Goal: Information Seeking & Learning: Learn about a topic

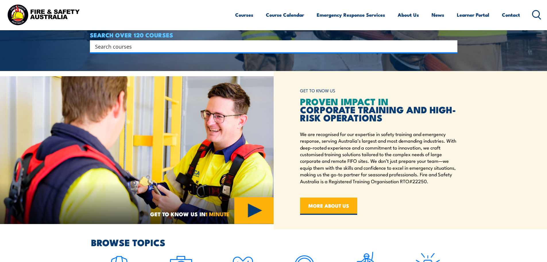
scroll to position [201, 0]
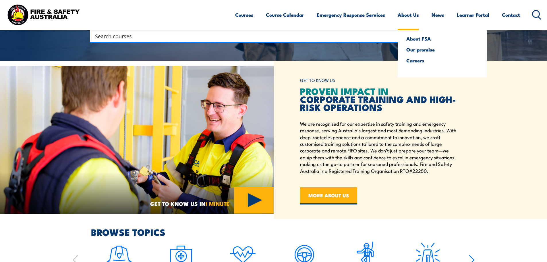
click at [413, 15] on link "About Us" at bounding box center [408, 14] width 21 height 15
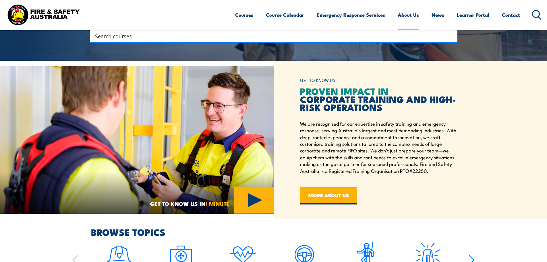
click at [405, 15] on link "About Us" at bounding box center [408, 14] width 21 height 15
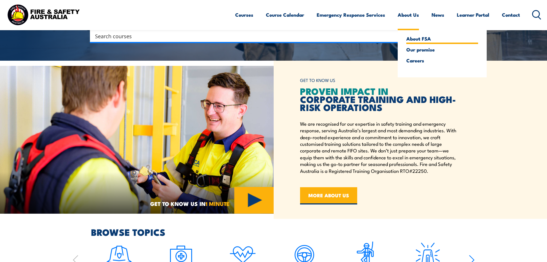
click at [414, 38] on link "About FSA" at bounding box center [442, 38] width 72 height 5
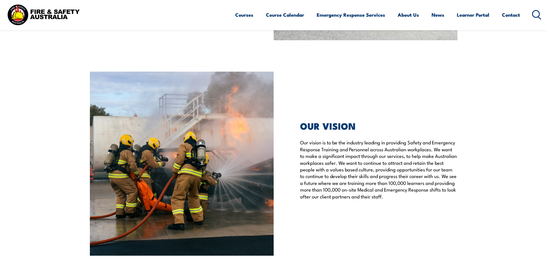
scroll to position [1321, 0]
